Goal: Information Seeking & Learning: Learn about a topic

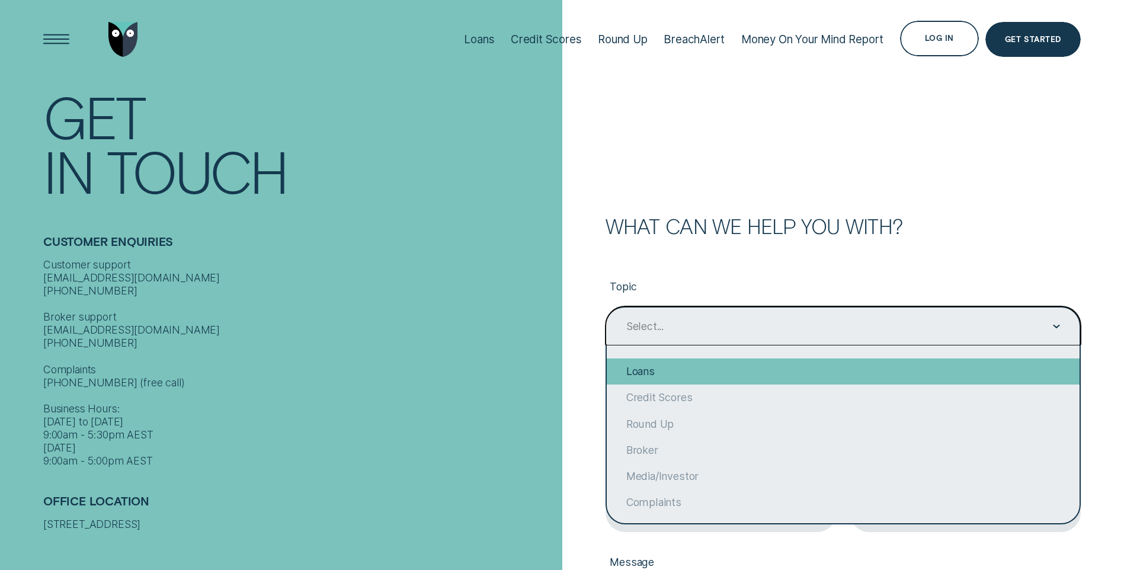
click at [665, 375] on div "Loans" at bounding box center [843, 372] width 473 height 26
type input "Loans"
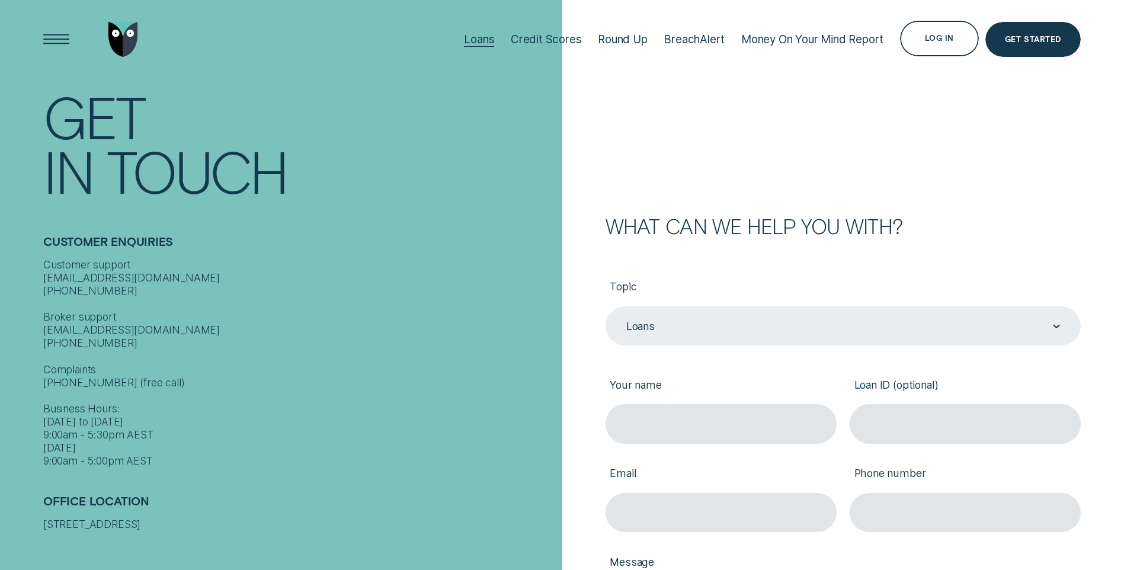
click at [466, 39] on div "Loans" at bounding box center [479, 40] width 30 height 14
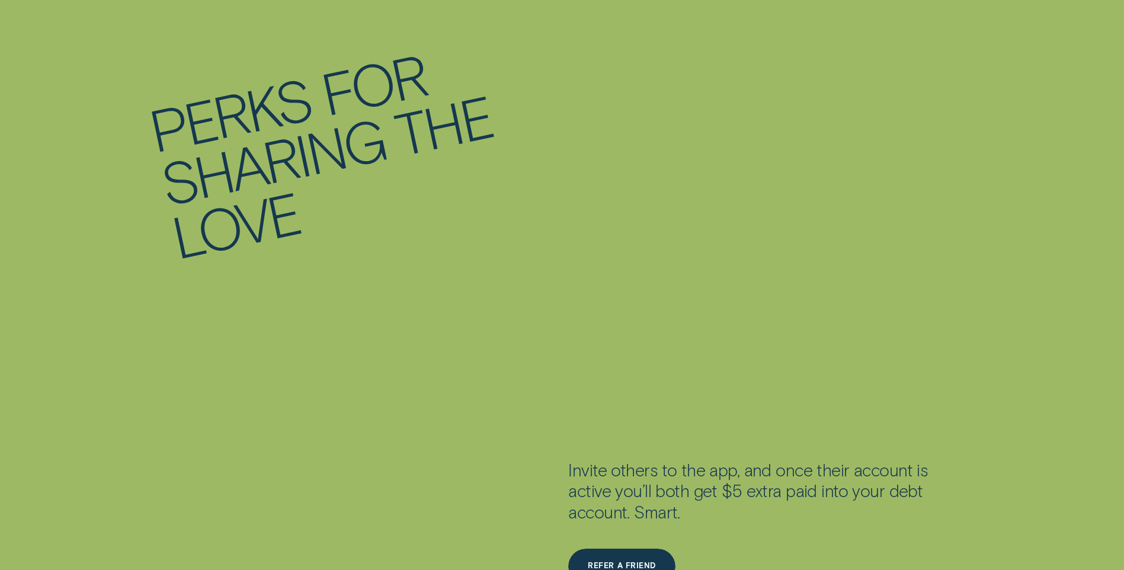
scroll to position [2490, 0]
